Goal: Information Seeking & Learning: Learn about a topic

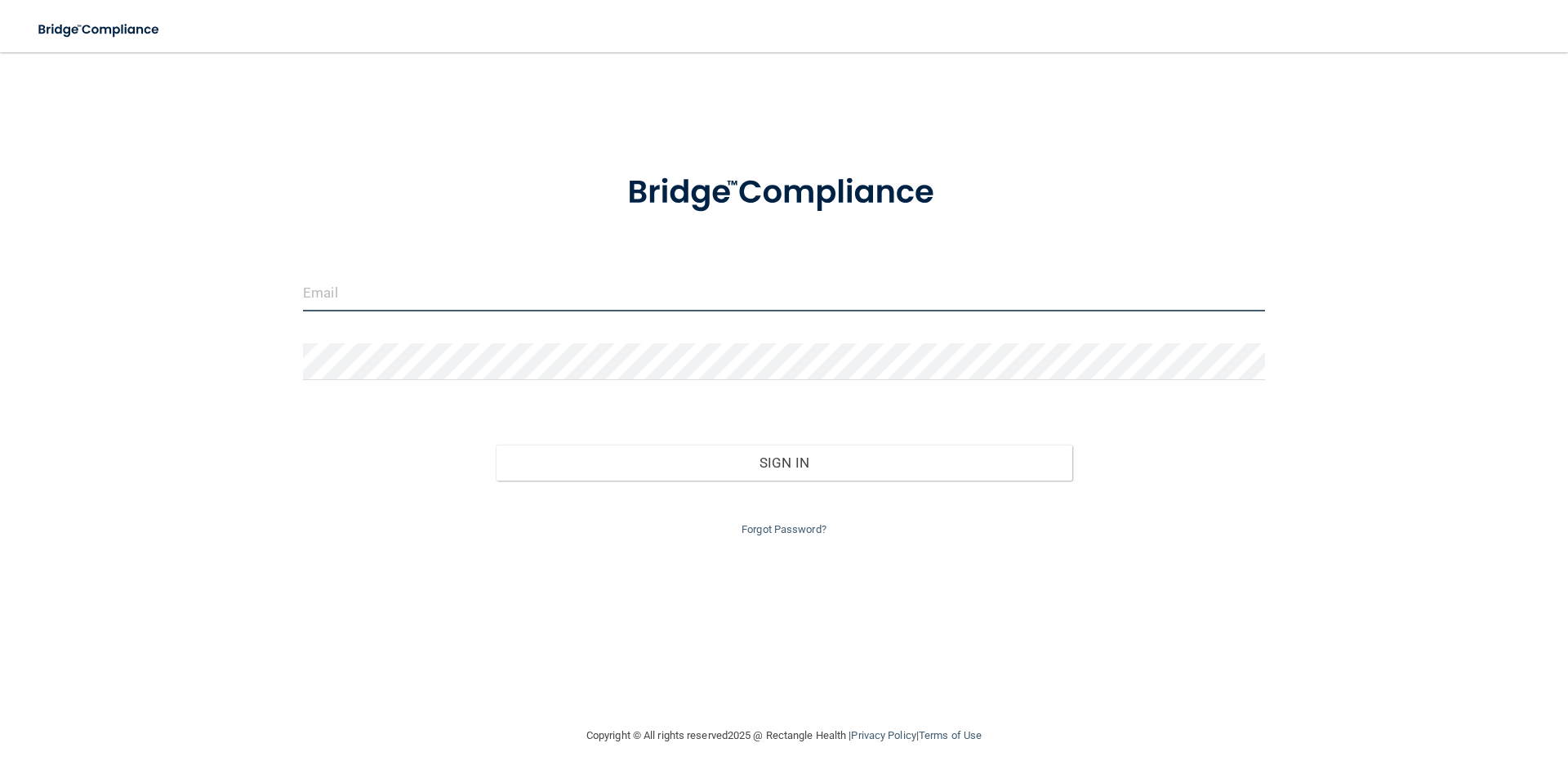
click at [510, 295] on input "email" at bounding box center [784, 294] width 963 height 37
type input "[EMAIL_ADDRESS][DOMAIN_NAME]"
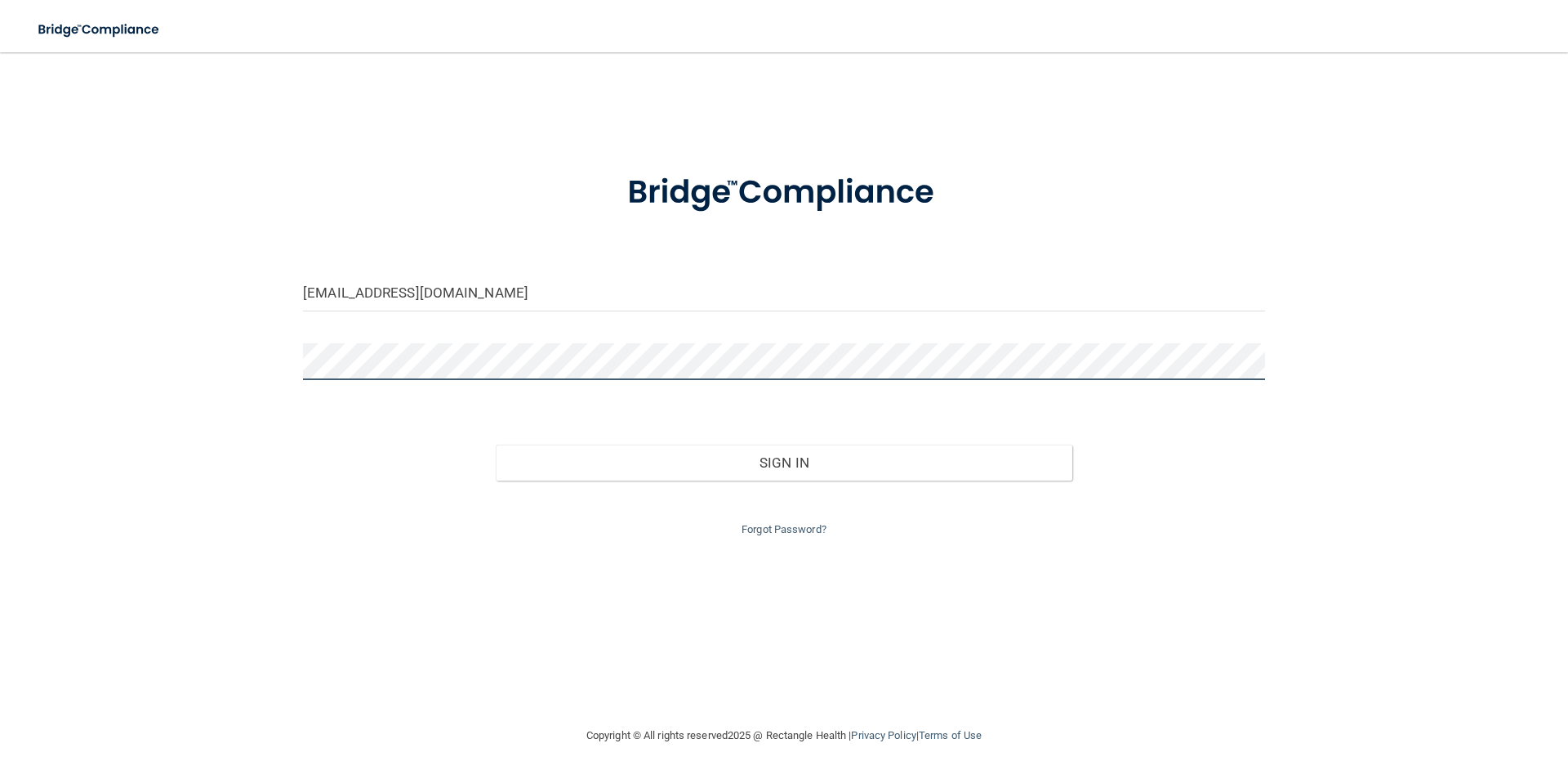
click at [496, 445] on button "Sign In" at bounding box center [784, 462] width 577 height 36
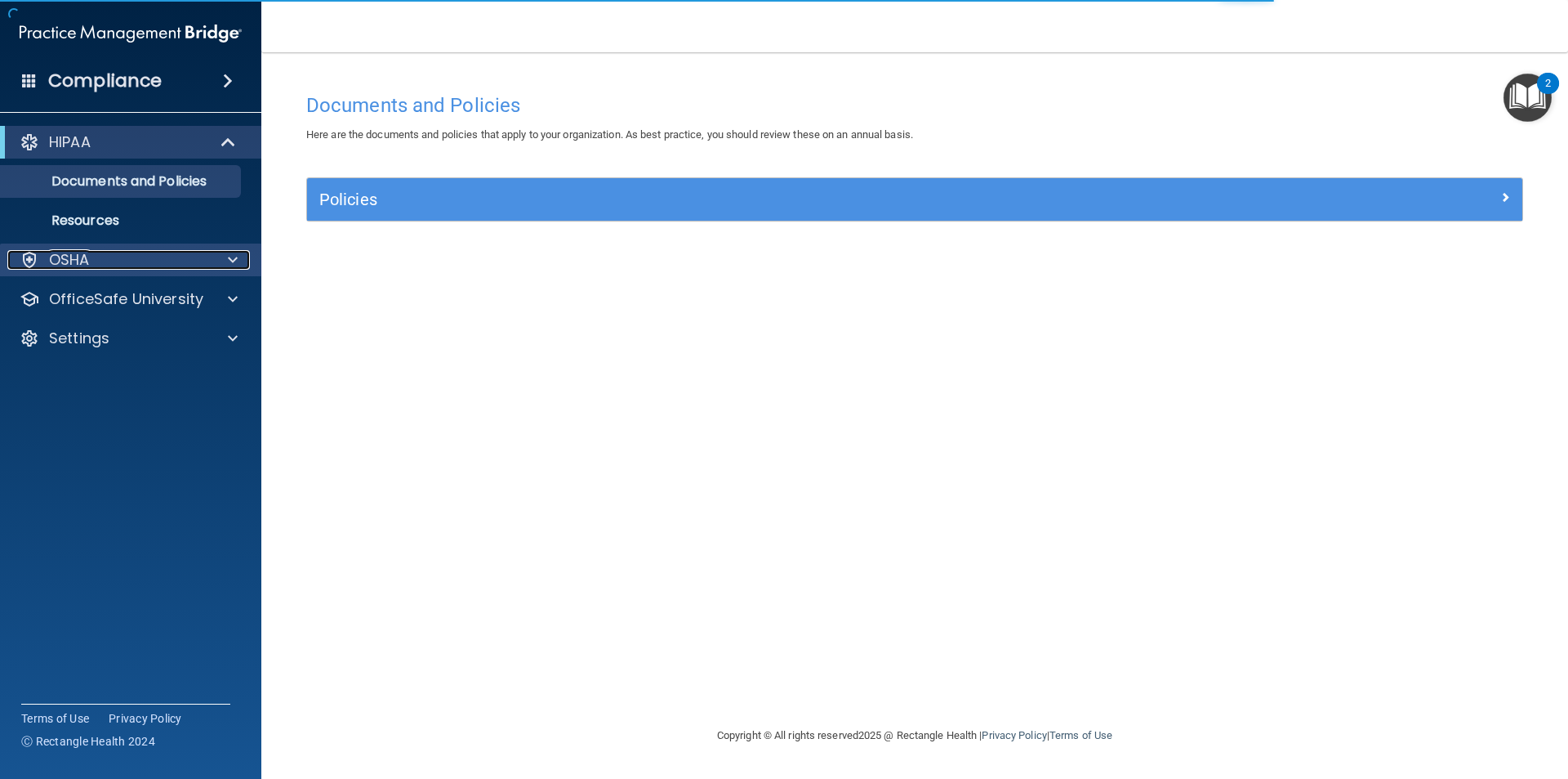
click at [134, 261] on div "OSHA" at bounding box center [108, 260] width 202 height 19
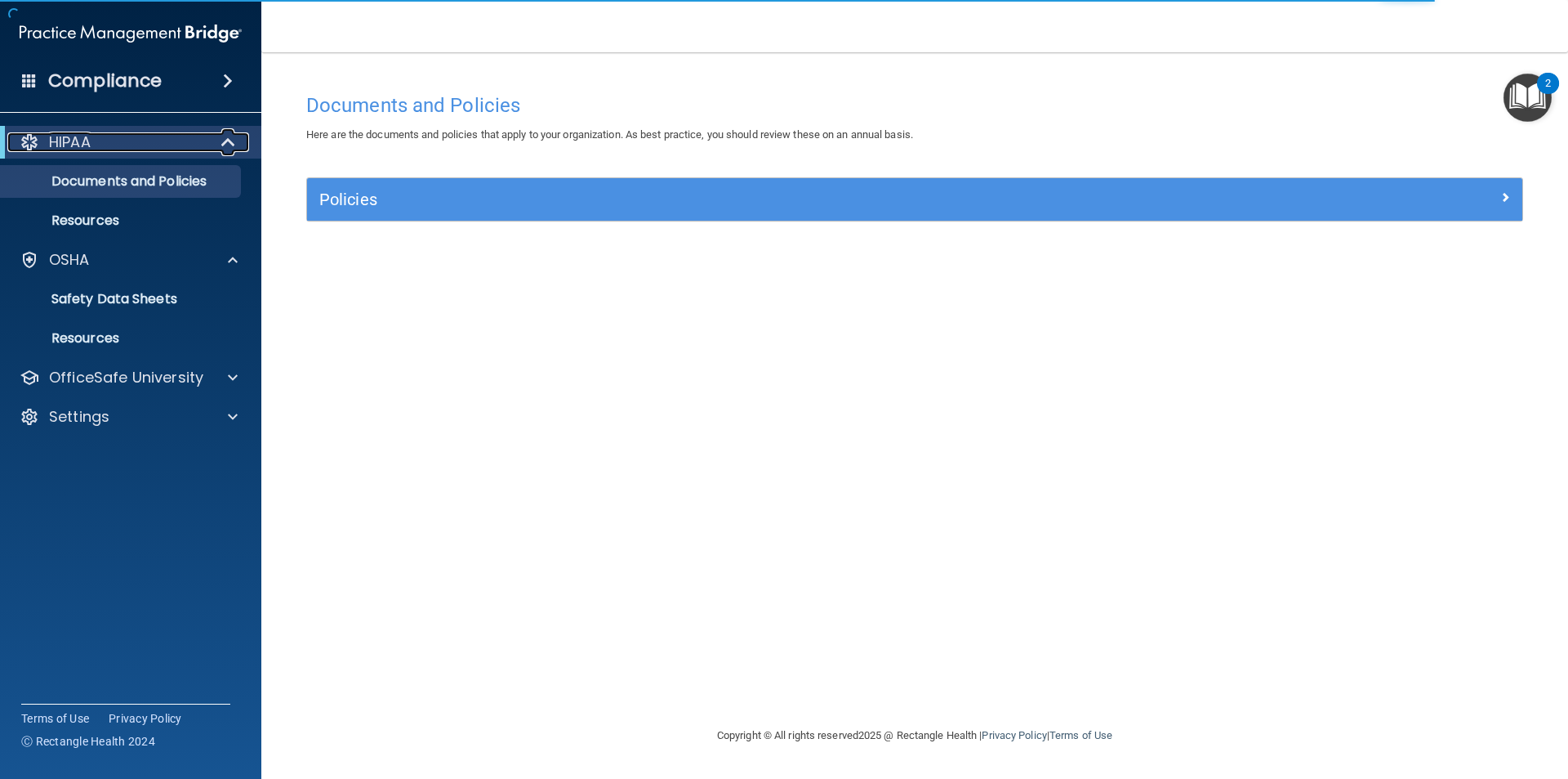
click at [237, 141] on div at bounding box center [229, 142] width 40 height 19
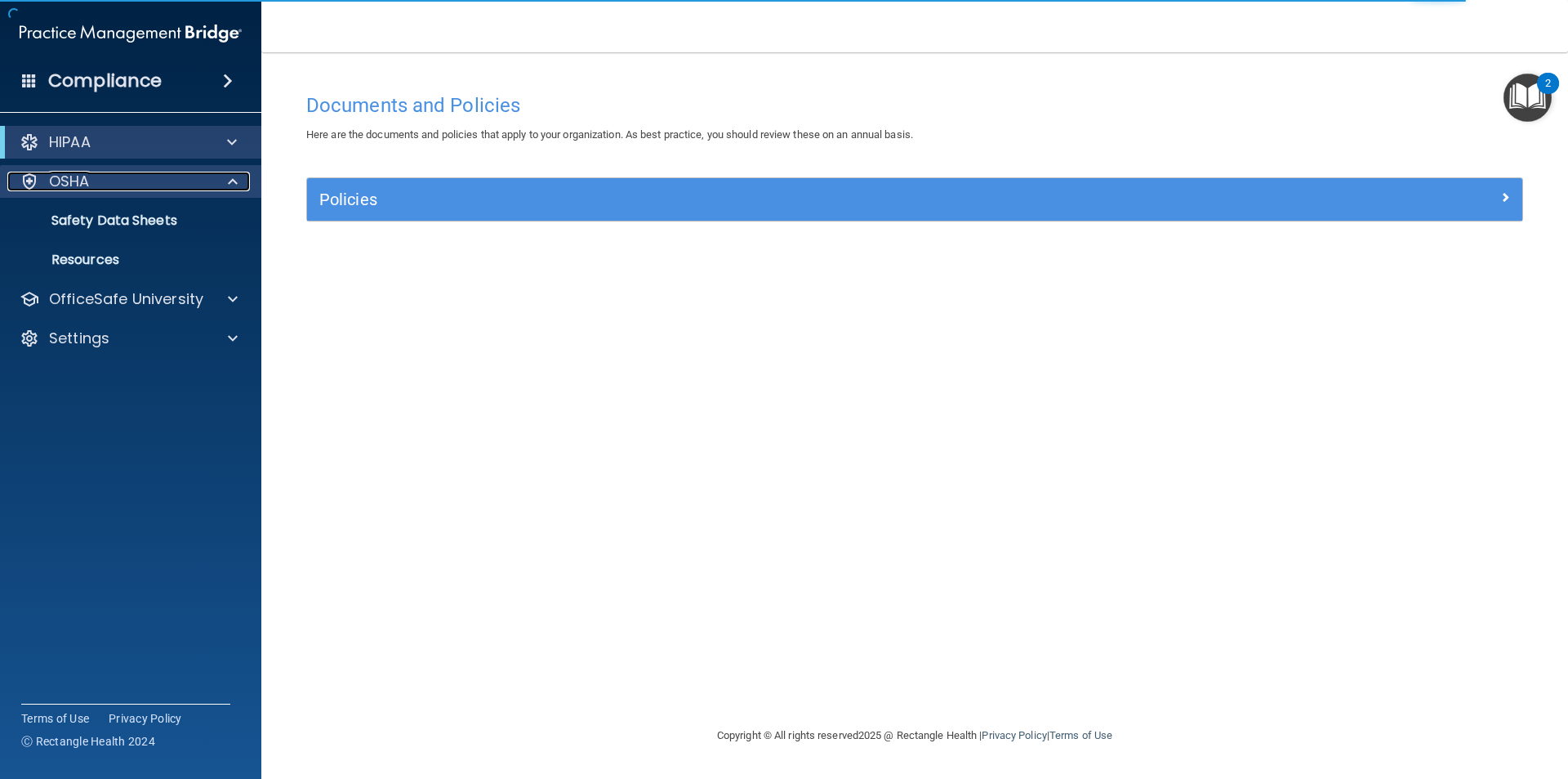
click at [233, 180] on span at bounding box center [232, 181] width 10 height 19
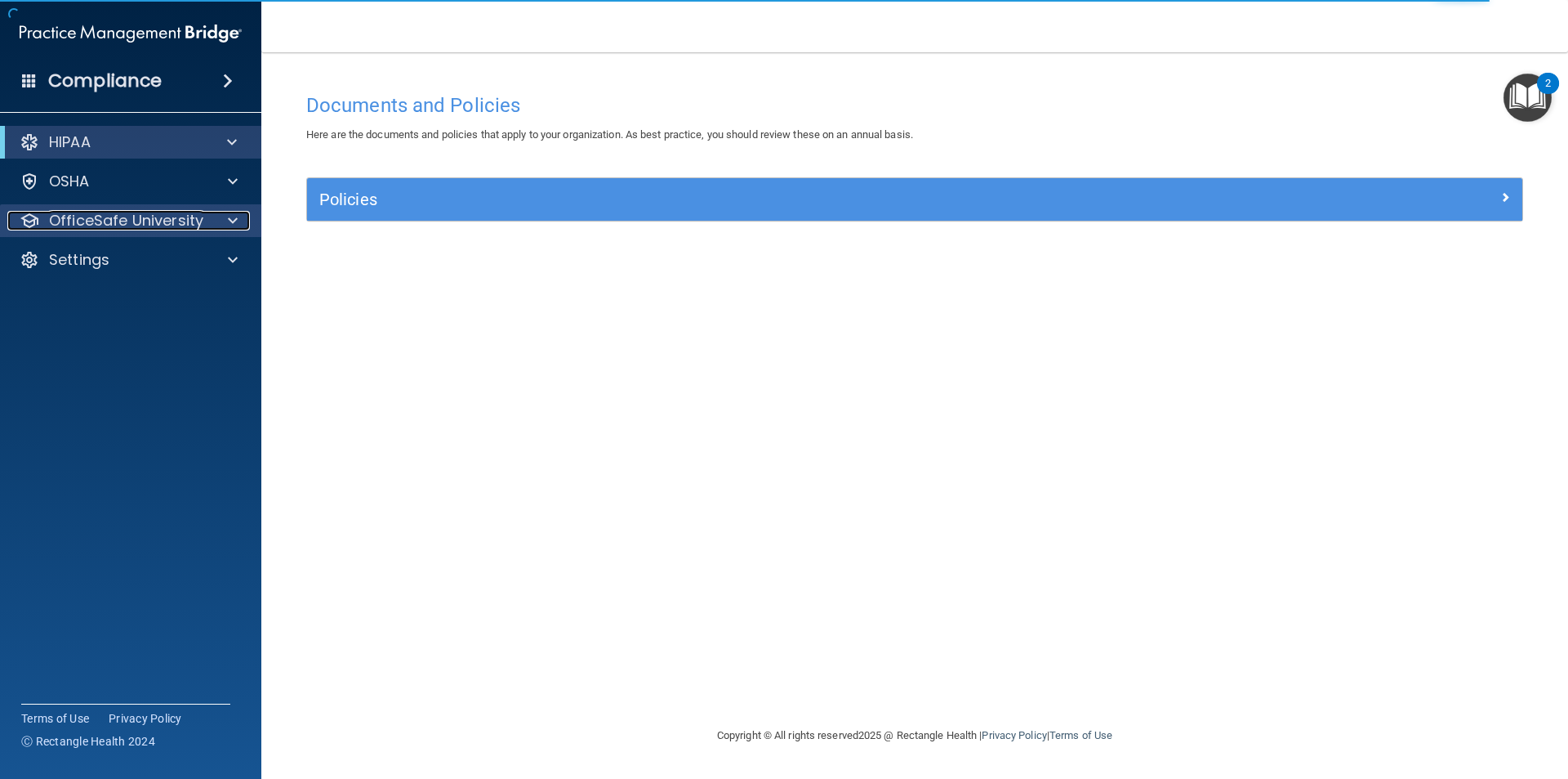
click at [233, 217] on span at bounding box center [232, 220] width 10 height 19
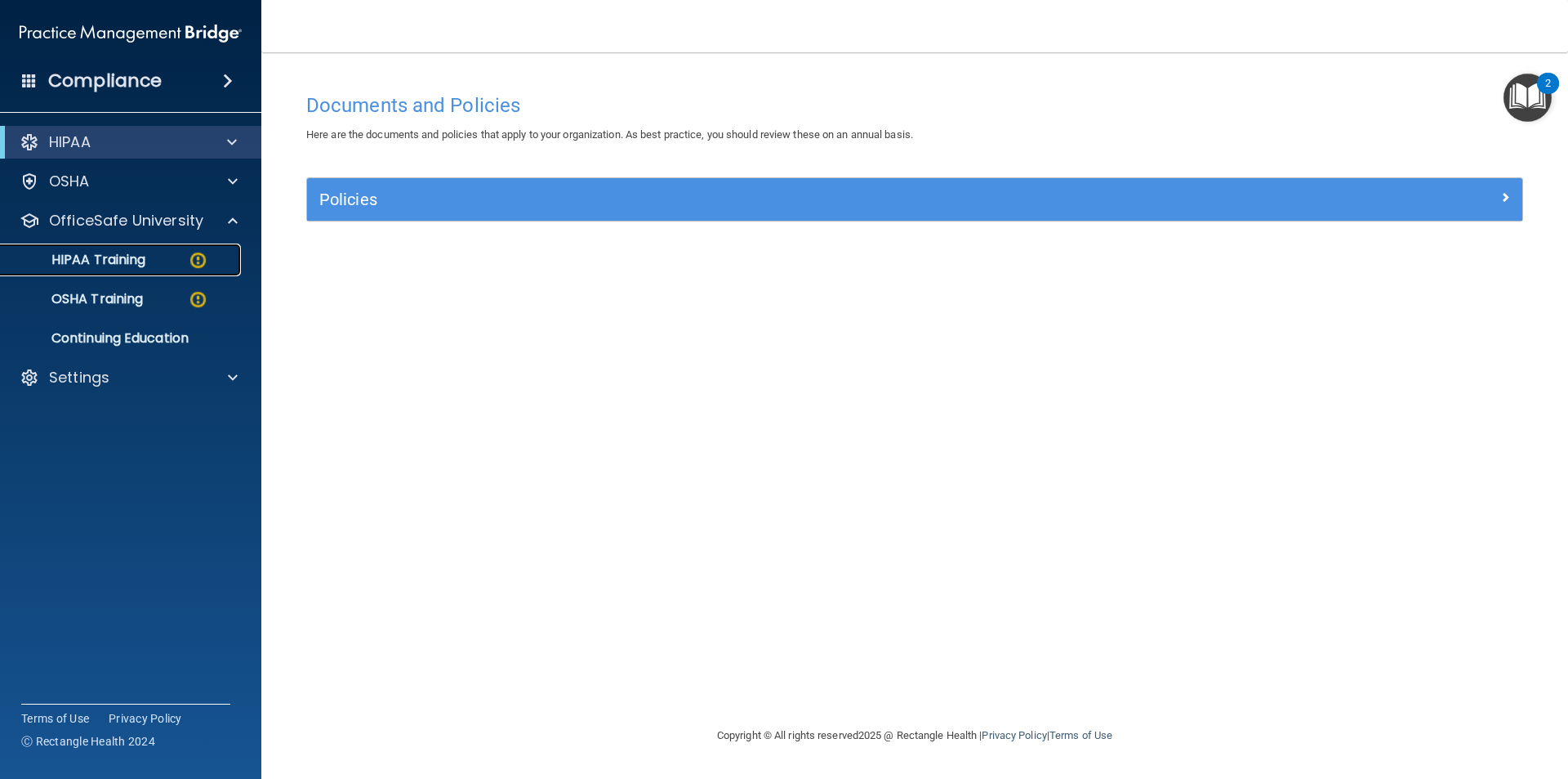
click at [124, 261] on p "HIPAA Training" at bounding box center [78, 260] width 134 height 16
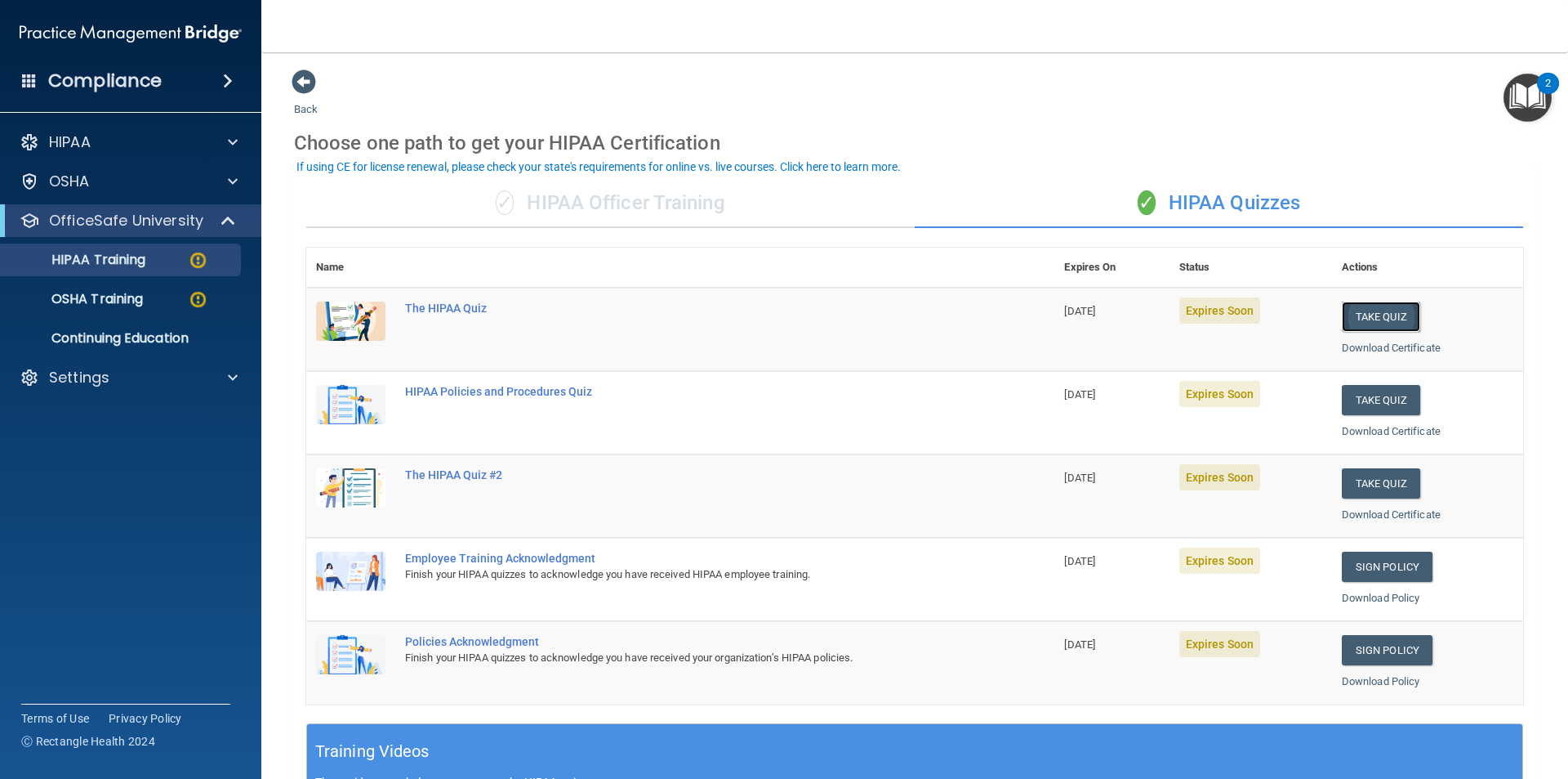
click at [1373, 325] on button "Take Quiz" at bounding box center [1381, 317] width 79 height 30
